Goal: Information Seeking & Learning: Learn about a topic

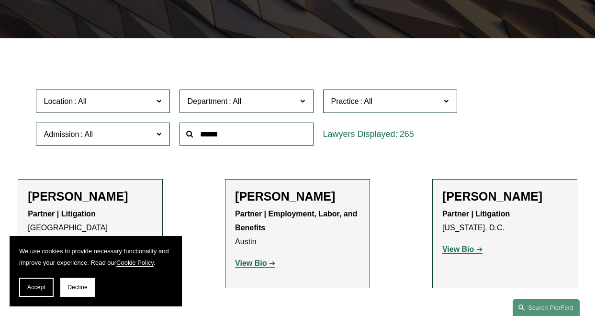
scroll to position [208, 0]
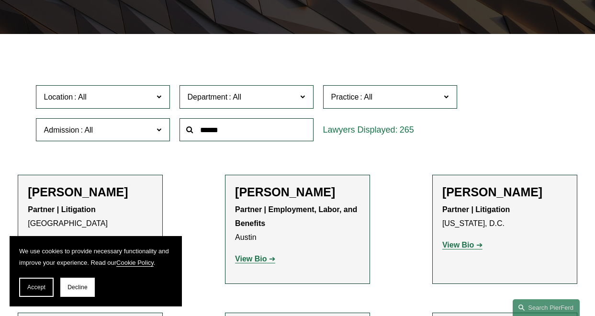
click at [212, 135] on input "text" at bounding box center [246, 129] width 134 height 23
type input "*******"
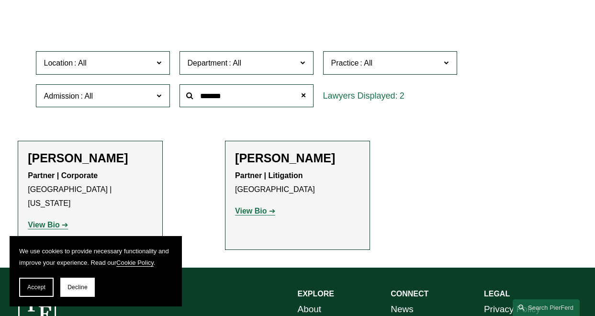
scroll to position [244, 0]
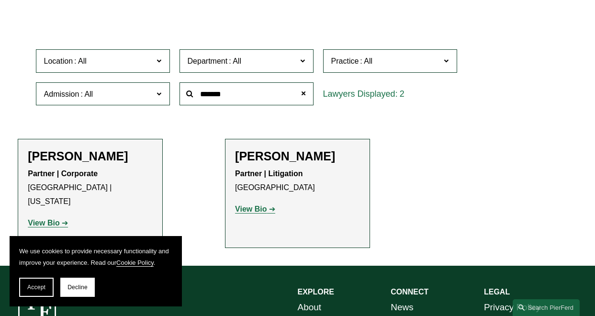
click at [276, 154] on h2 "[PERSON_NAME]" at bounding box center [297, 156] width 125 height 14
click at [255, 213] on strong "View Bio" at bounding box center [251, 209] width 32 height 8
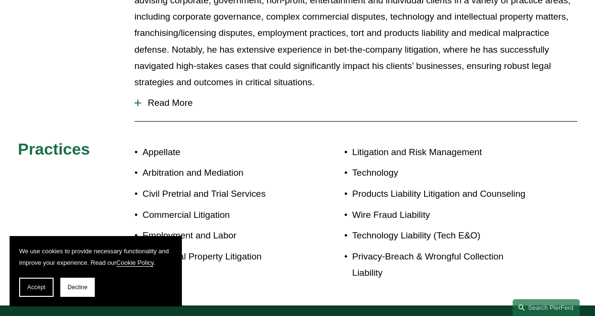
scroll to position [462, 0]
click at [158, 97] on span "Read More" at bounding box center [359, 102] width 436 height 11
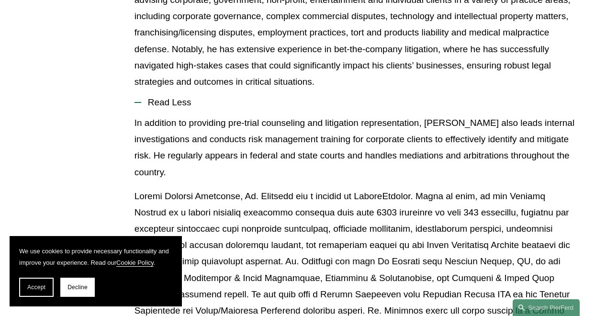
click at [158, 97] on span "Read Less" at bounding box center [359, 102] width 436 height 11
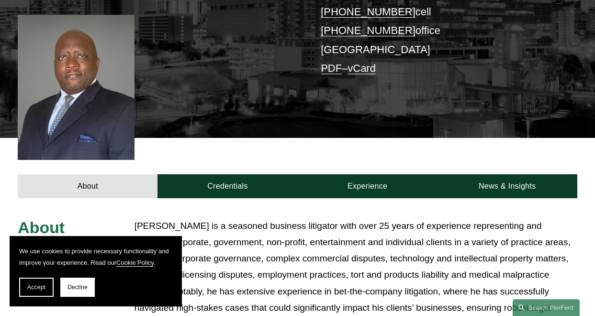
scroll to position [221, 0]
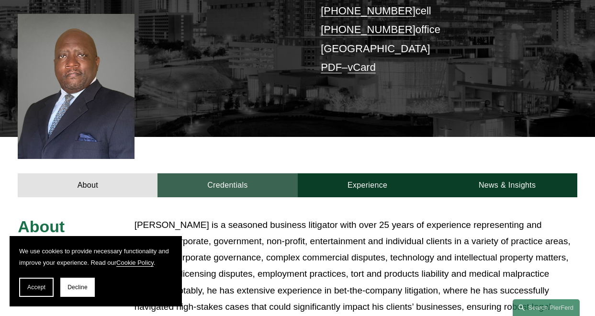
click at [246, 173] on link "Credentials" at bounding box center [227, 185] width 140 height 24
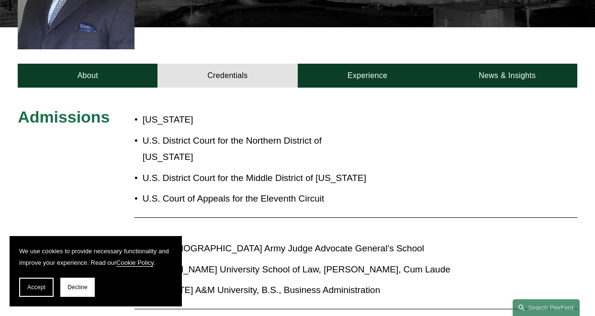
scroll to position [331, 0]
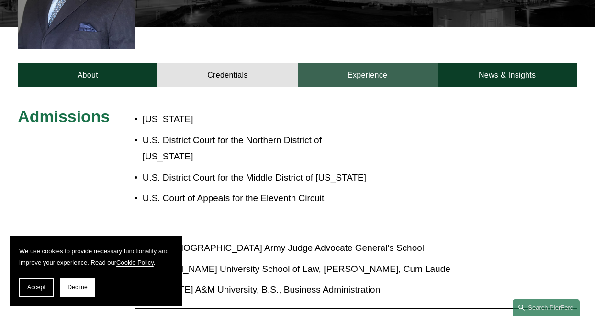
click at [362, 65] on link "Experience" at bounding box center [368, 75] width 140 height 24
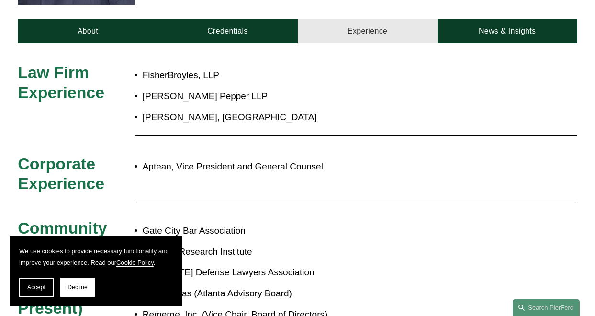
scroll to position [372, 0]
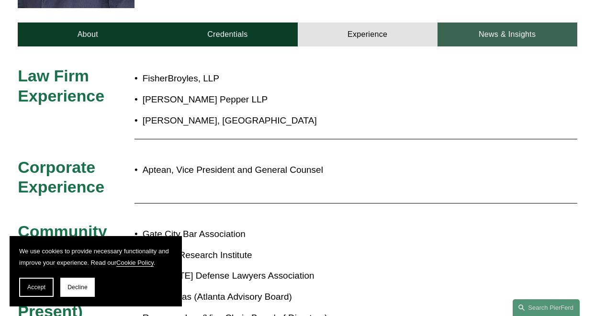
click at [492, 26] on link "News & Insights" at bounding box center [507, 34] width 140 height 24
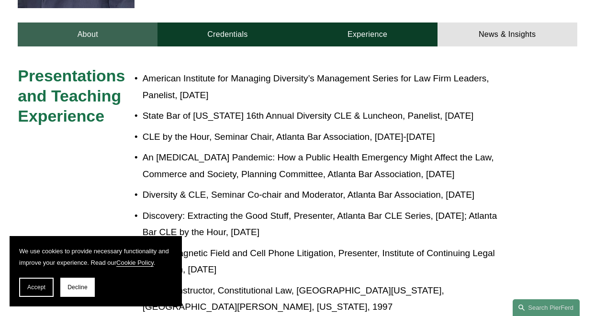
click at [80, 22] on link "About" at bounding box center [88, 34] width 140 height 24
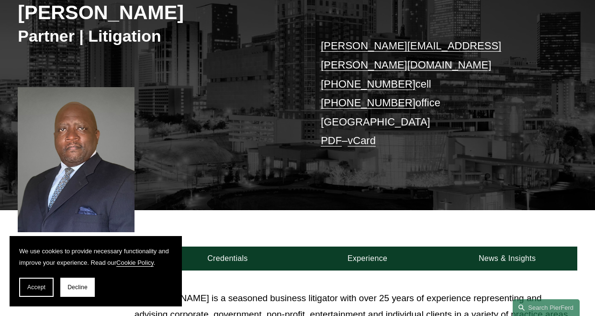
scroll to position [146, 0]
